Goal: Information Seeking & Learning: Learn about a topic

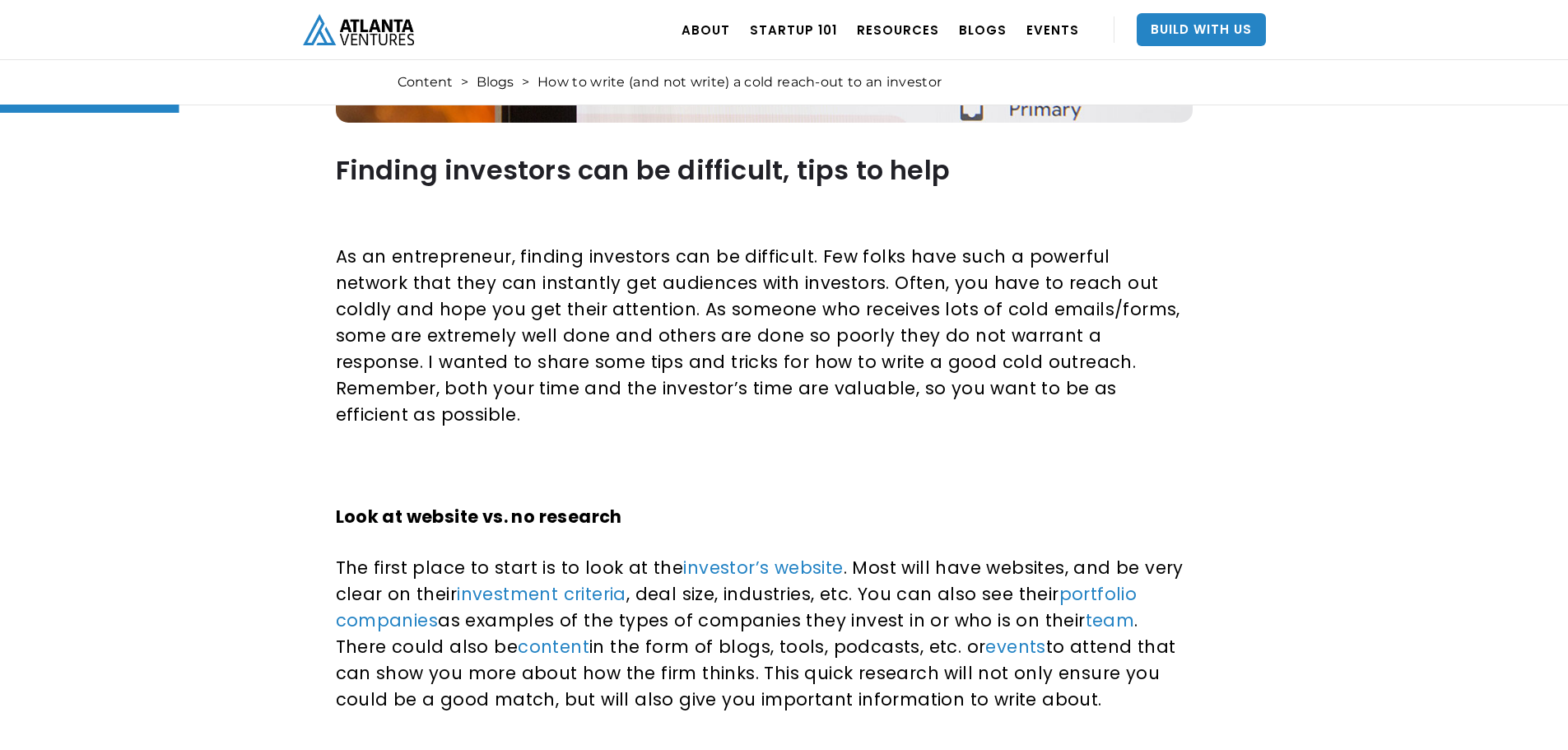
scroll to position [742, 0]
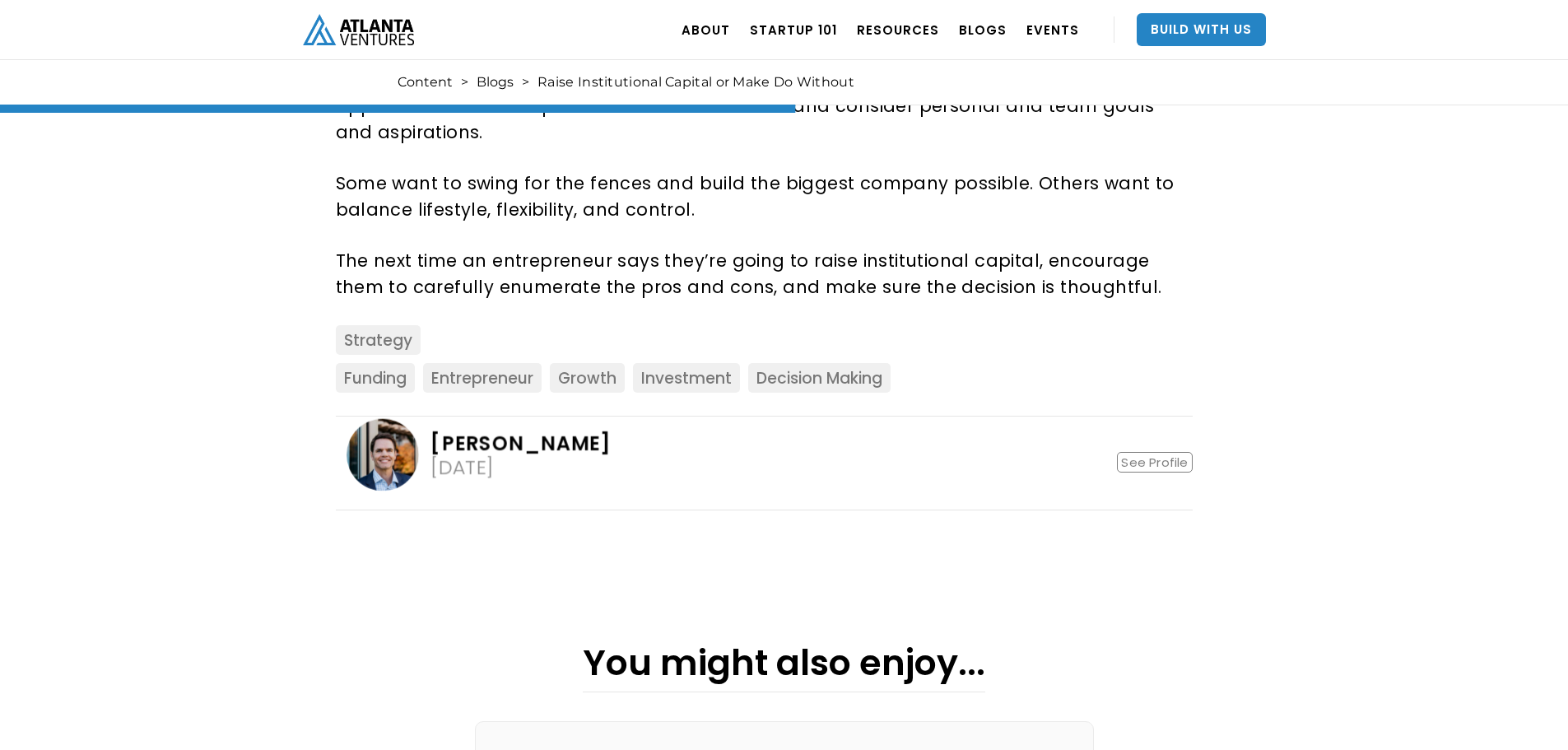
scroll to position [1401, 0]
